Goal: Task Accomplishment & Management: Use online tool/utility

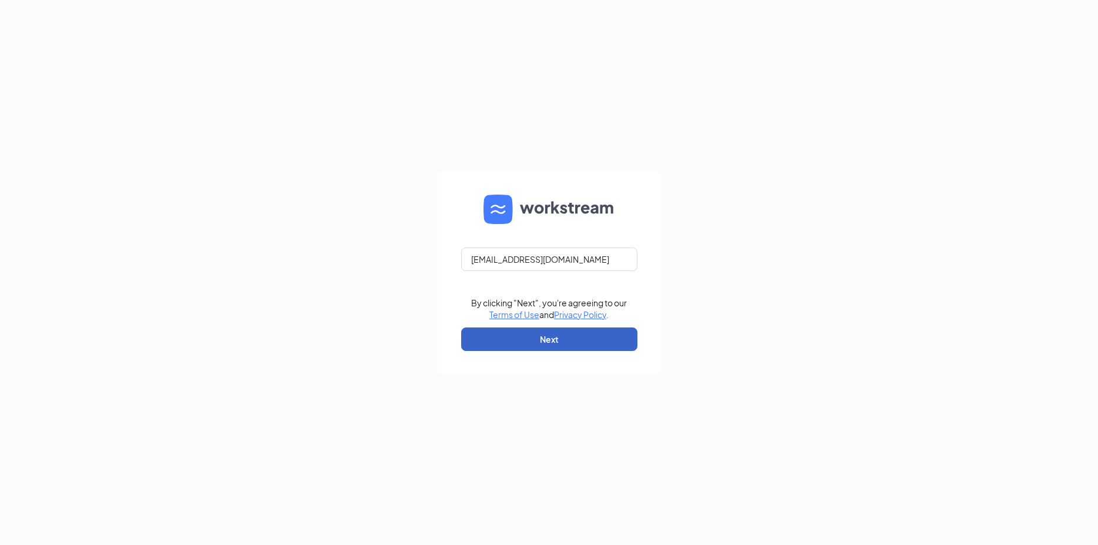
click at [556, 332] on button "Next" at bounding box center [549, 338] width 176 height 23
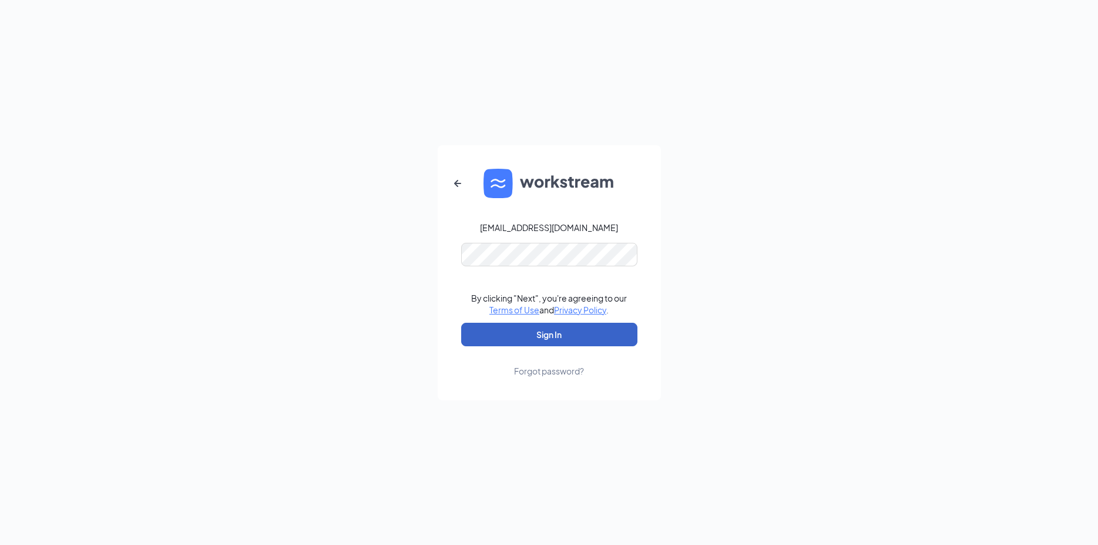
click at [556, 332] on button "Sign In" at bounding box center [549, 334] width 176 height 23
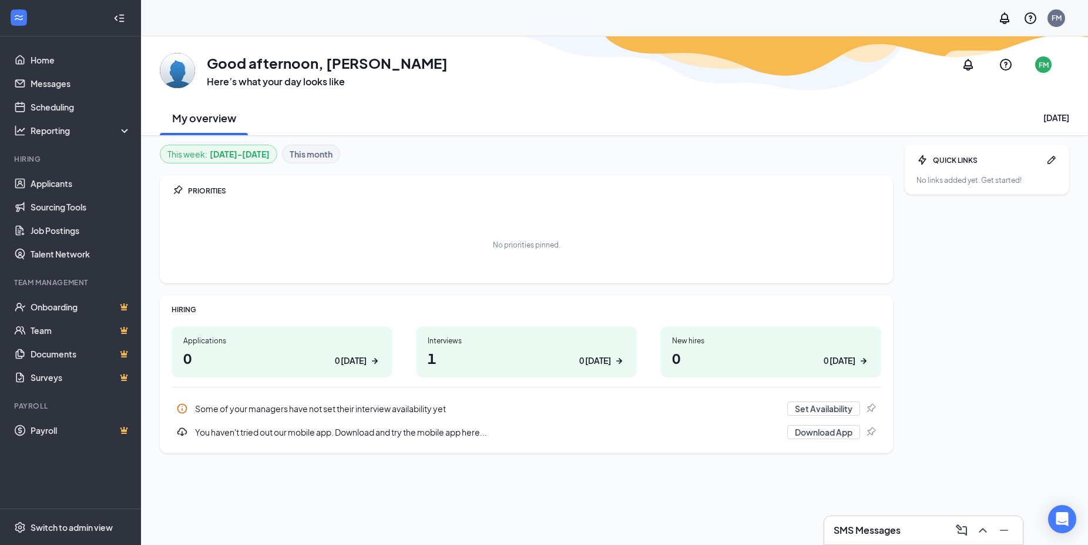
click at [486, 351] on h1 "1 0 today" at bounding box center [526, 358] width 197 height 20
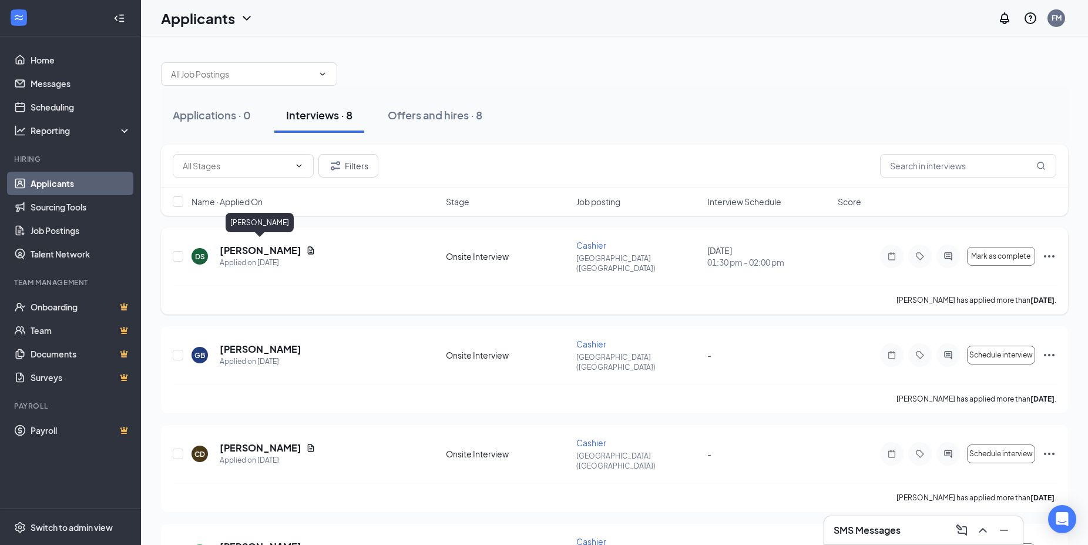
click at [272, 244] on h5 "[PERSON_NAME]" at bounding box center [261, 250] width 82 height 13
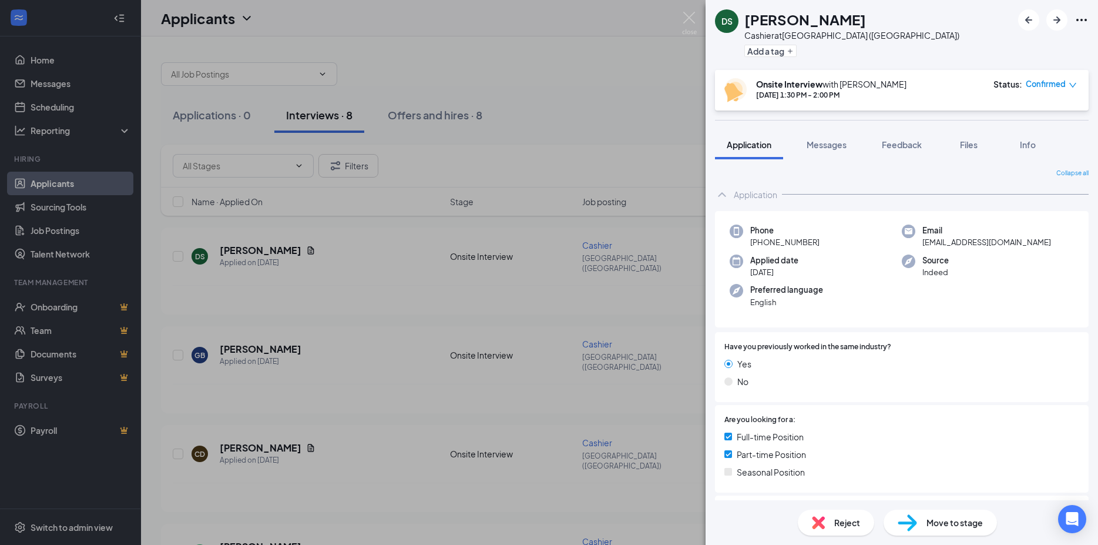
click at [665, 106] on div "DS [PERSON_NAME] Cashier at [GEOGRAPHIC_DATA] ([GEOGRAPHIC_DATA]) Add a tag Ons…" at bounding box center [549, 272] width 1098 height 545
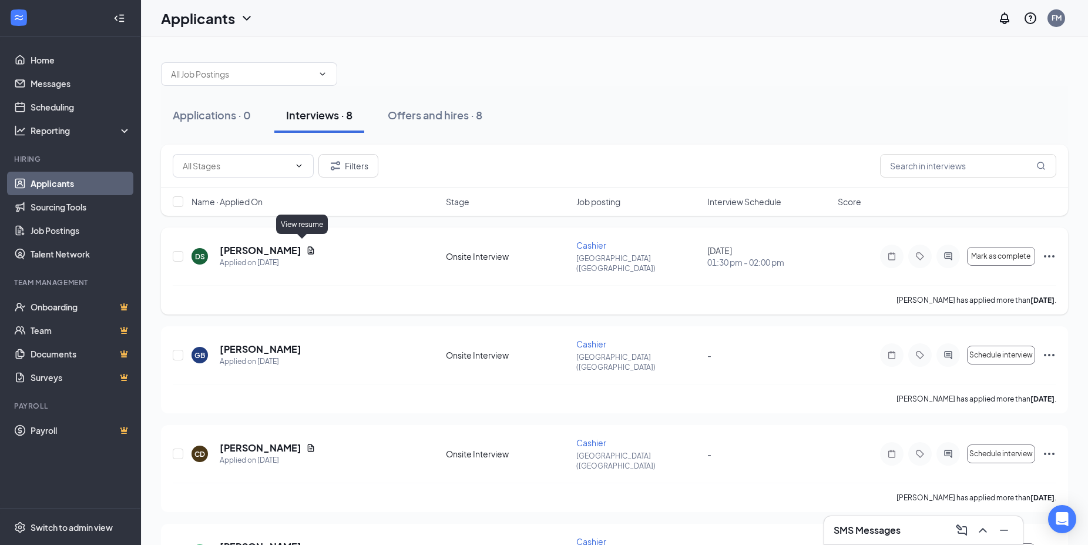
click at [306, 246] on icon "Document" at bounding box center [310, 250] width 9 height 9
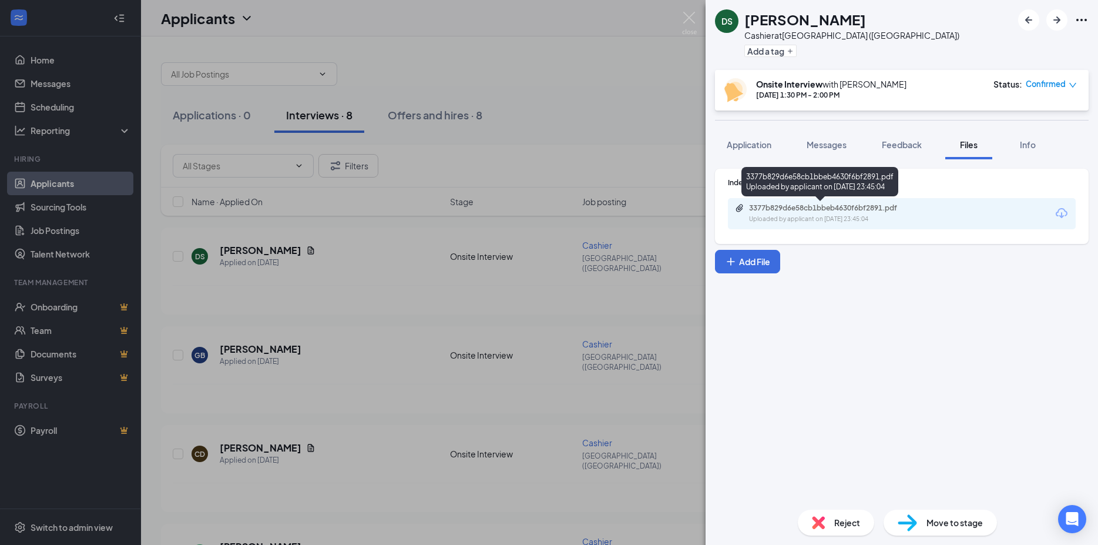
click at [872, 207] on div "3377b829d6e58cb1bbeb4630f6bf2891.pdf" at bounding box center [831, 207] width 164 height 9
